Goal: Transaction & Acquisition: Purchase product/service

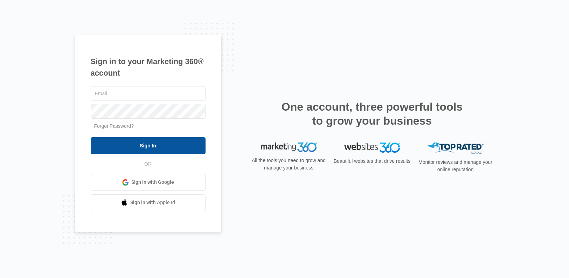
type input "[PERSON_NAME][EMAIL_ADDRESS][PERSON_NAME][DOMAIN_NAME]"
click at [176, 146] on input "Sign In" at bounding box center [148, 145] width 115 height 17
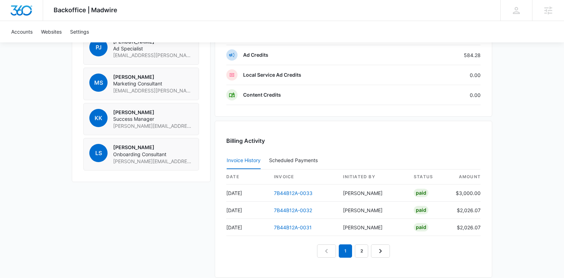
scroll to position [588, 0]
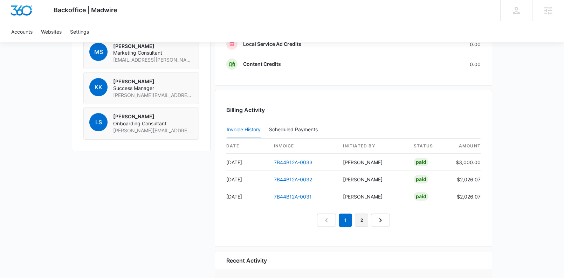
click at [363, 220] on link "2" at bounding box center [361, 220] width 13 height 13
click at [341, 221] on link "1" at bounding box center [337, 220] width 13 height 13
click at [353, 221] on link "2" at bounding box center [353, 220] width 13 height 13
click at [337, 220] on link "1" at bounding box center [337, 220] width 13 height 13
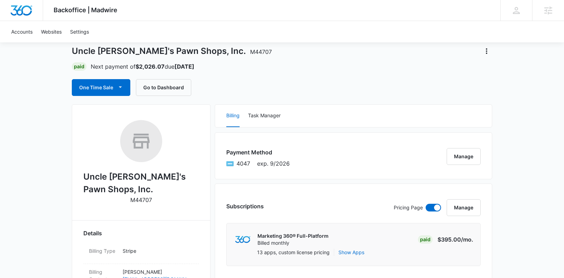
scroll to position [0, 0]
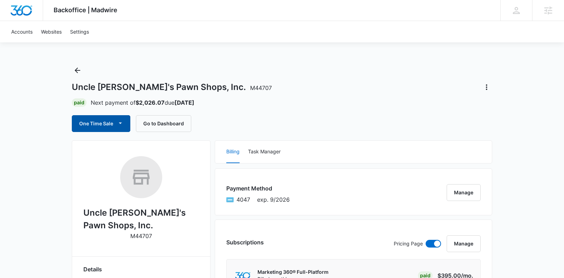
click at [107, 122] on button "One Time Sale" at bounding box center [101, 123] width 59 height 17
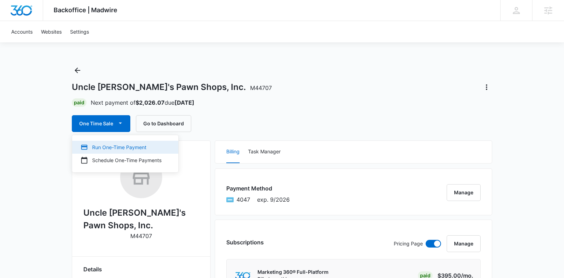
click at [113, 145] on div "Run One-Time Payment" at bounding box center [121, 147] width 81 height 7
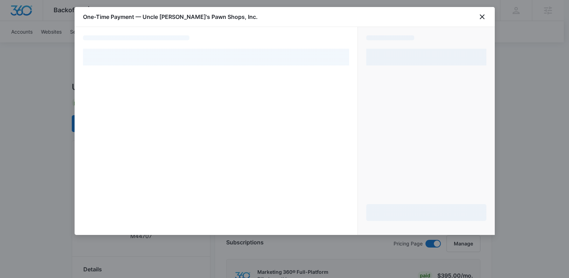
select select "pm_1OKmB1A4n8RTgNjUa1Ai0KCc"
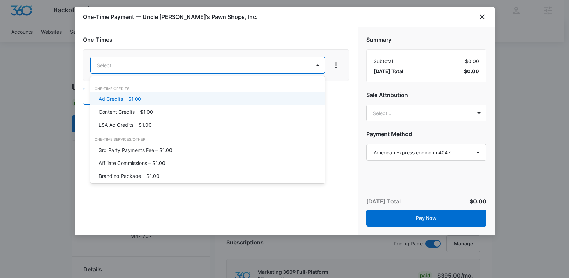
click at [138, 96] on p "Ad Credits – $1.00" at bounding box center [120, 98] width 42 height 7
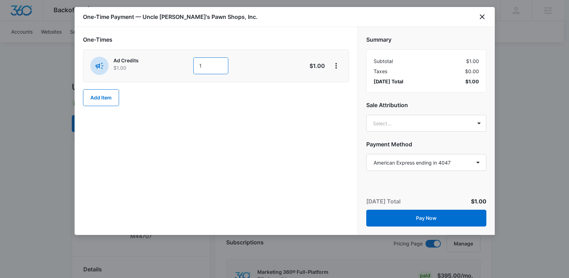
drag, startPoint x: 197, startPoint y: 66, endPoint x: 171, endPoint y: 64, distance: 26.3
click at [171, 64] on div "Ad Credits $1.00 1" at bounding box center [191, 66] width 202 height 18
type input "2500"
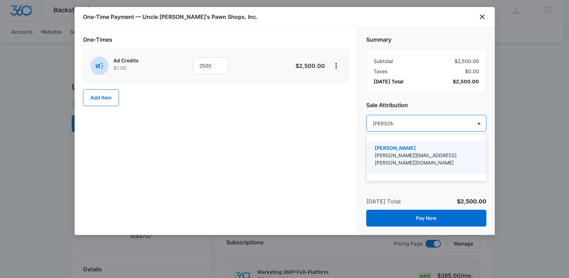
type input "[PERSON_NAME]"
click at [401, 160] on div "[PERSON_NAME] [PERSON_NAME][EMAIL_ADDRESS][PERSON_NAME][DOMAIN_NAME]" at bounding box center [426, 157] width 102 height 27
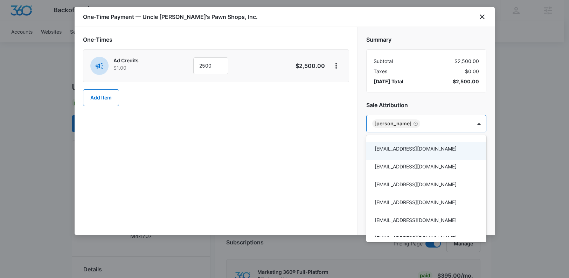
click at [325, 150] on div at bounding box center [284, 139] width 569 height 278
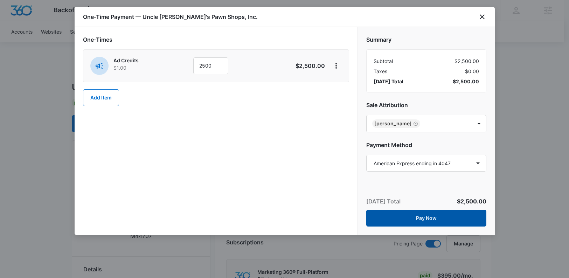
click at [451, 220] on button "Pay Now" at bounding box center [427, 218] width 120 height 17
